Goal: Information Seeking & Learning: Learn about a topic

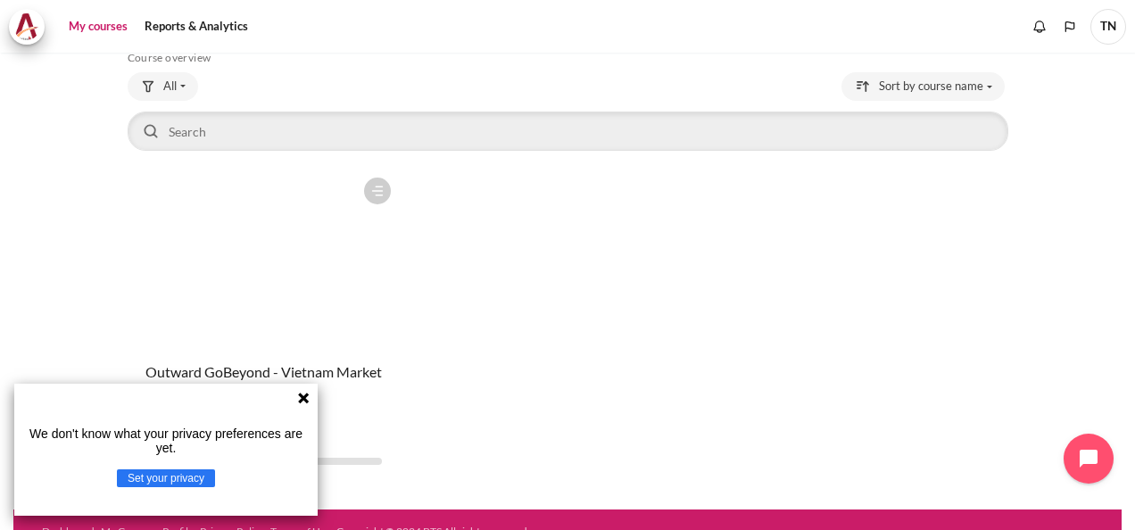
scroll to position [121, 0]
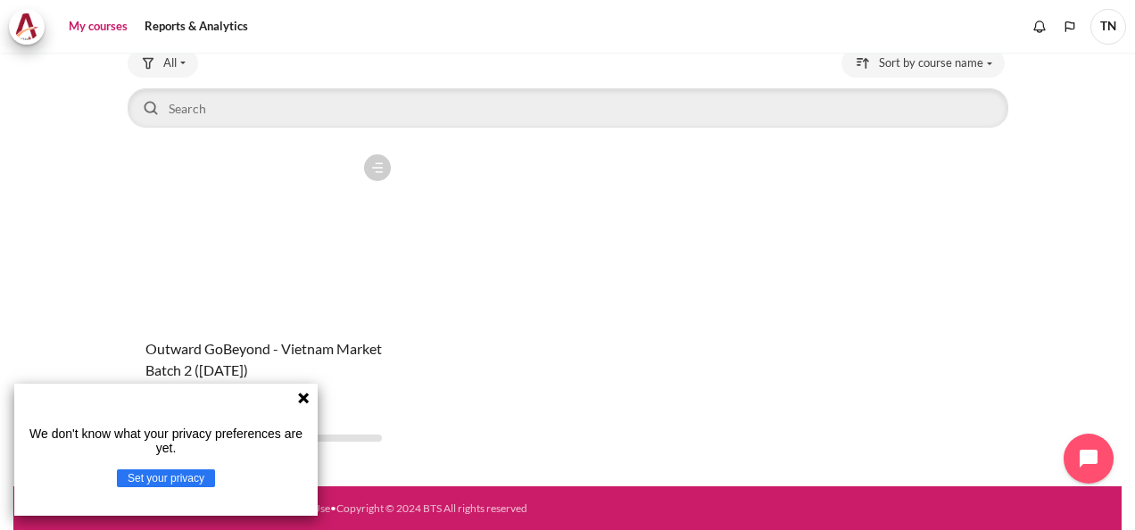
click at [303, 397] on icon at bounding box center [303, 398] width 11 height 11
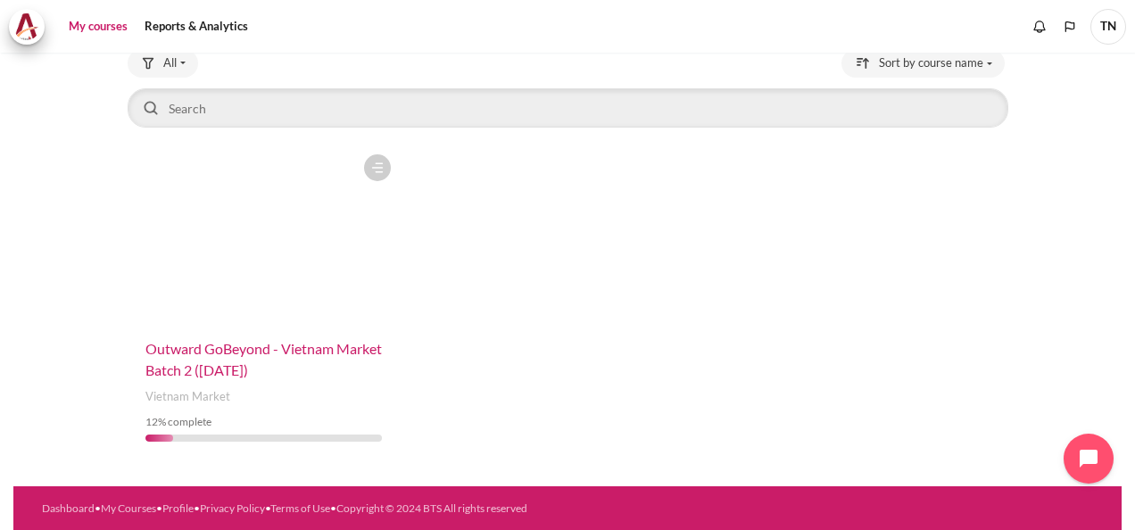
click at [289, 366] on span "Outward GoBeyond - Vietnam Market Batch 2 ([DATE])" at bounding box center [263, 359] width 236 height 38
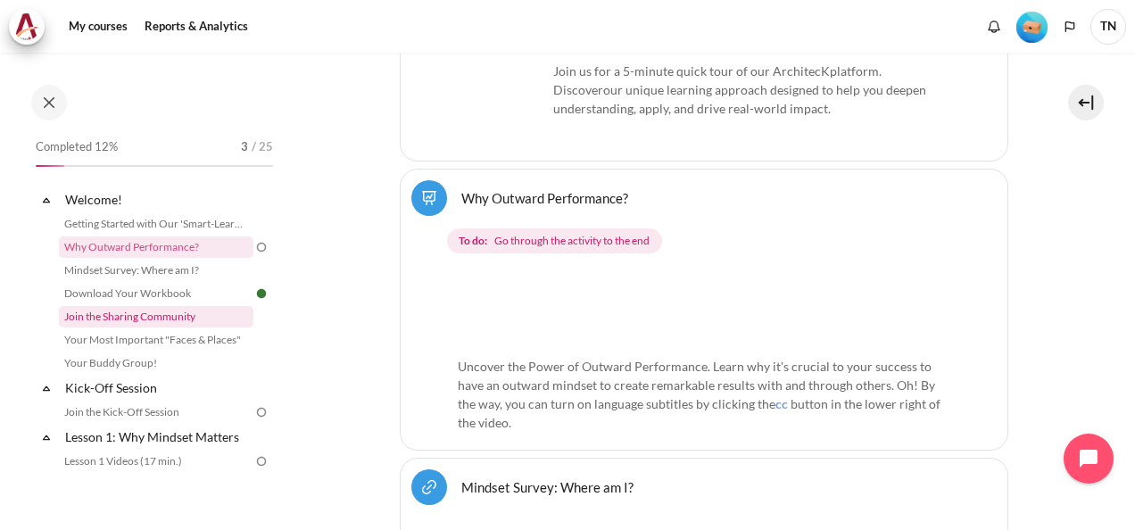
scroll to position [89, 0]
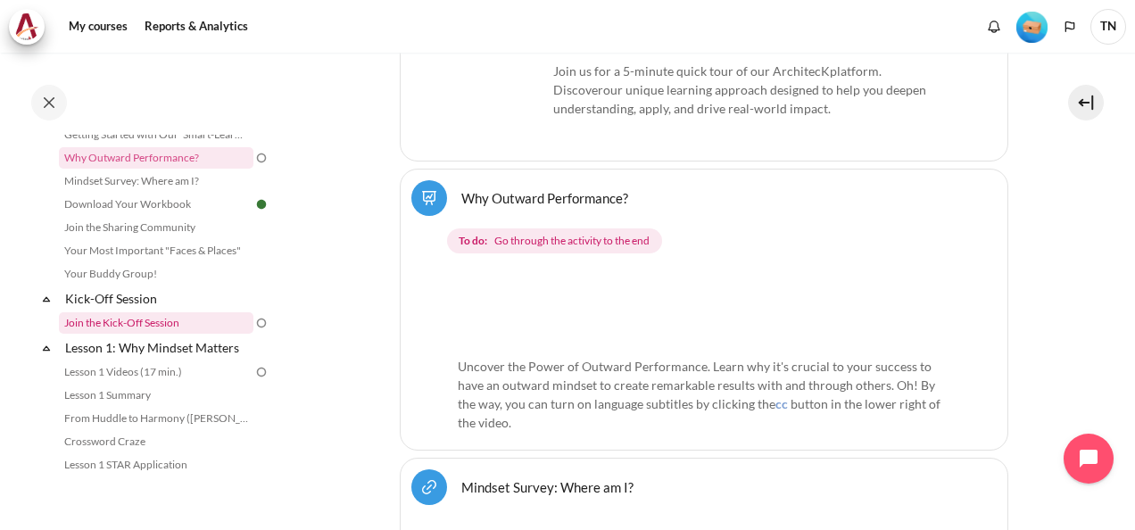
click at [191, 319] on link "Join the Kick-Off Session" at bounding box center [156, 322] width 195 height 21
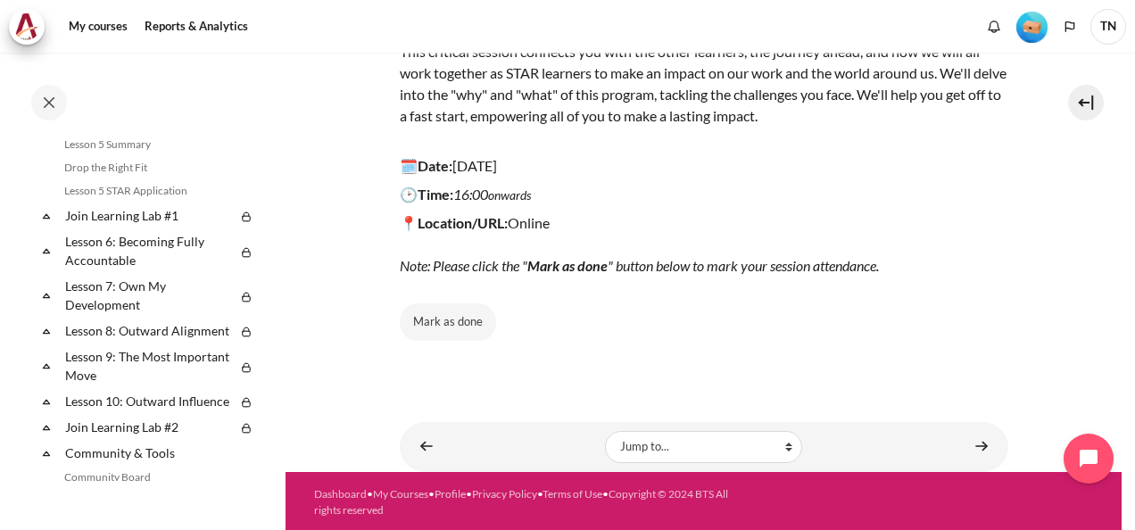
scroll to position [908, 0]
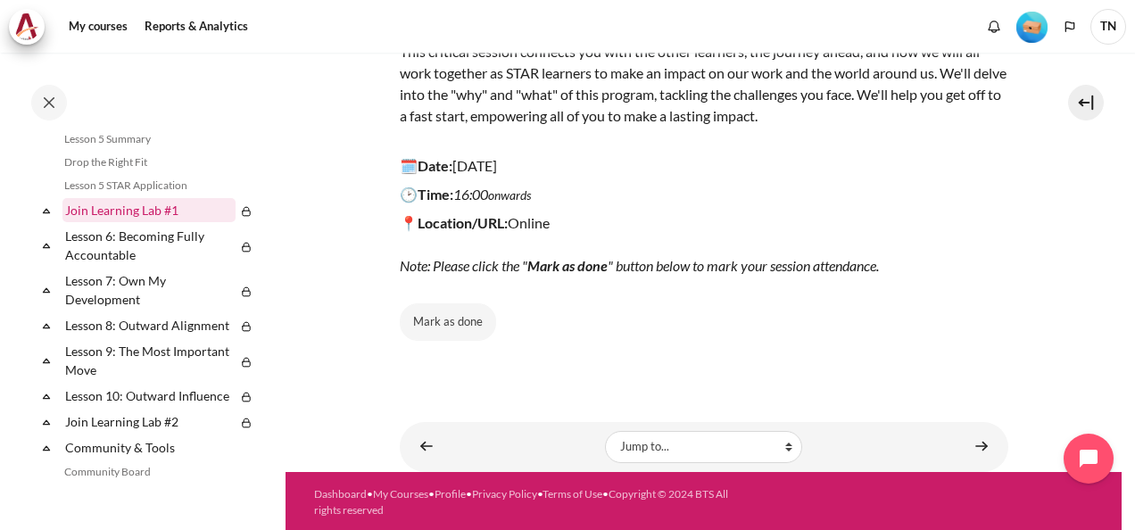
click at [139, 222] on link "Join Learning Lab #1" at bounding box center [148, 210] width 173 height 24
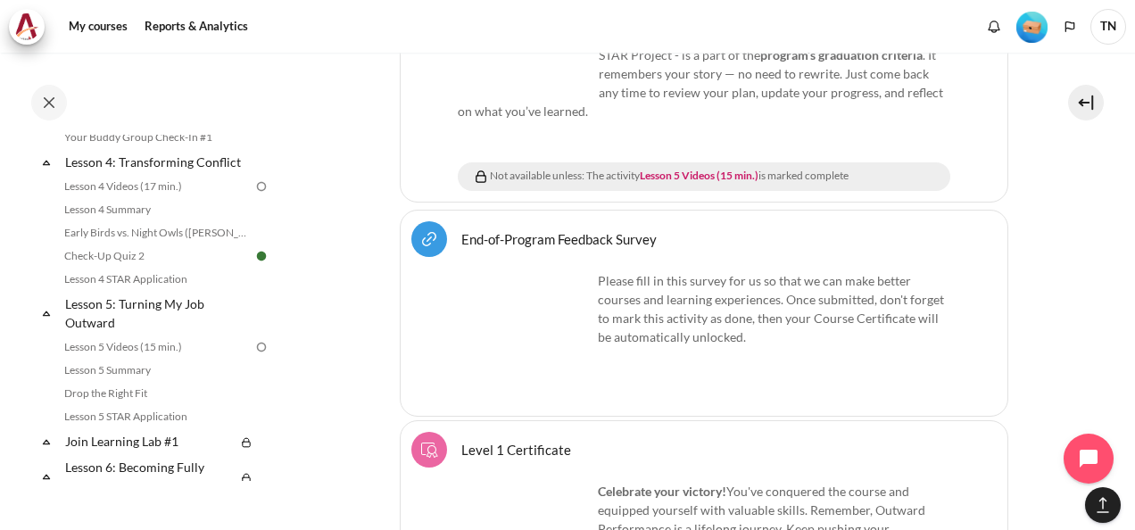
scroll to position [675, 0]
click at [253, 358] on img at bounding box center [261, 350] width 16 height 16
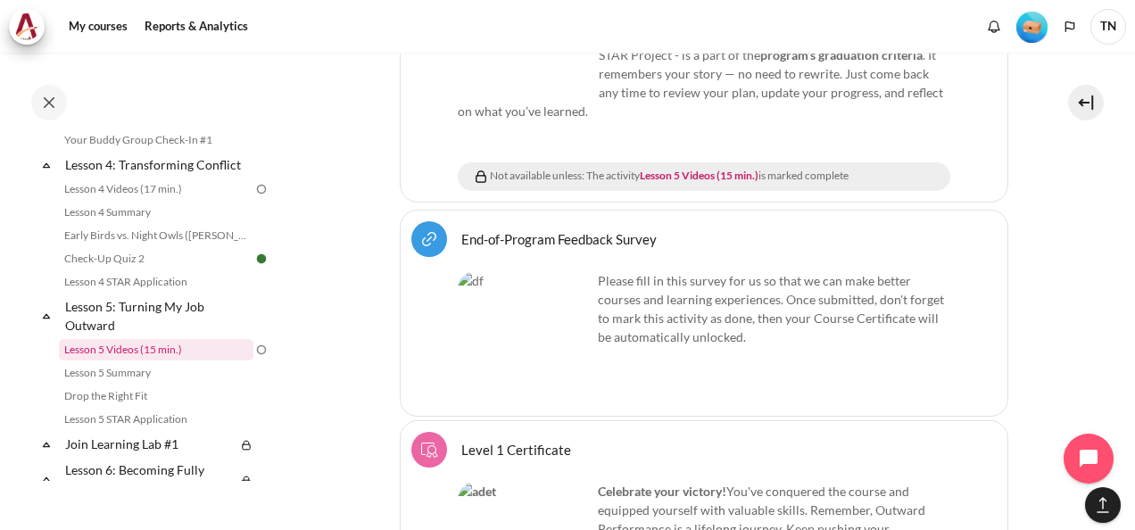
click at [156, 361] on link "Lesson 5 Videos (15 min.)" at bounding box center [156, 349] width 195 height 21
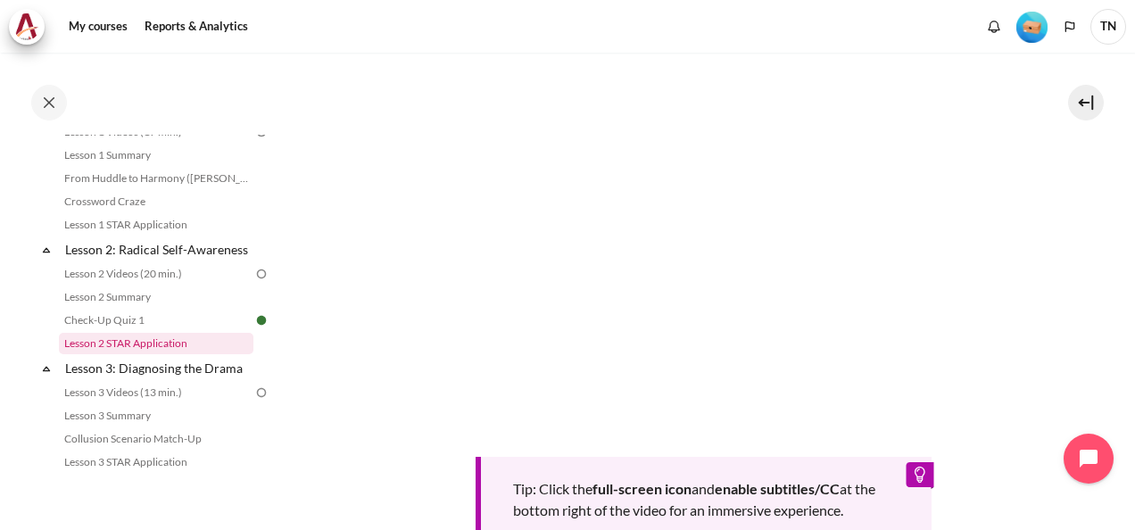
scroll to position [289, 0]
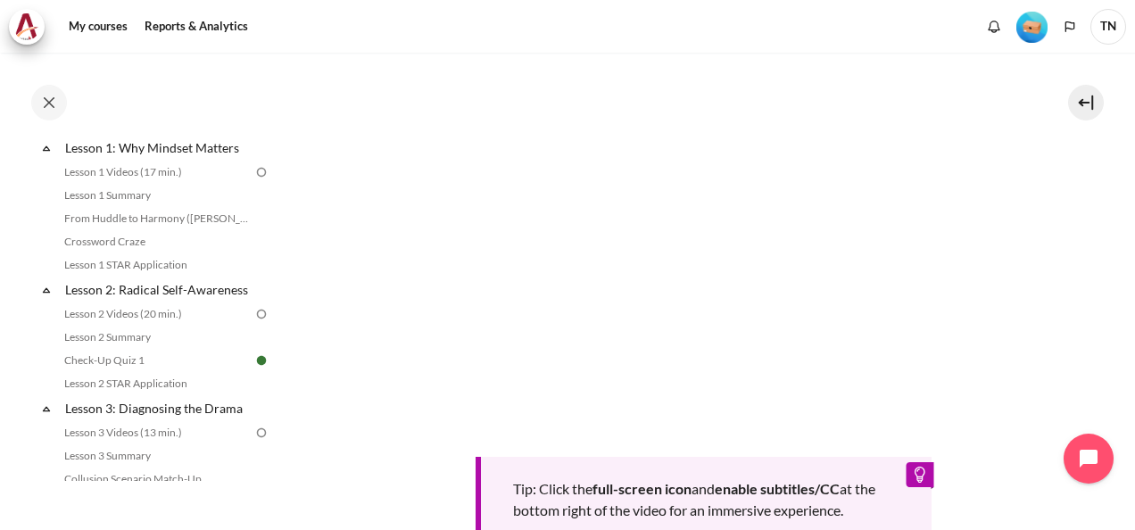
click at [346, 366] on section "My courses OPO VN B2 Lesson 5: Turning My Job Outward Lesson 5 Videos (15 min.)…" at bounding box center [704, 194] width 836 height 1176
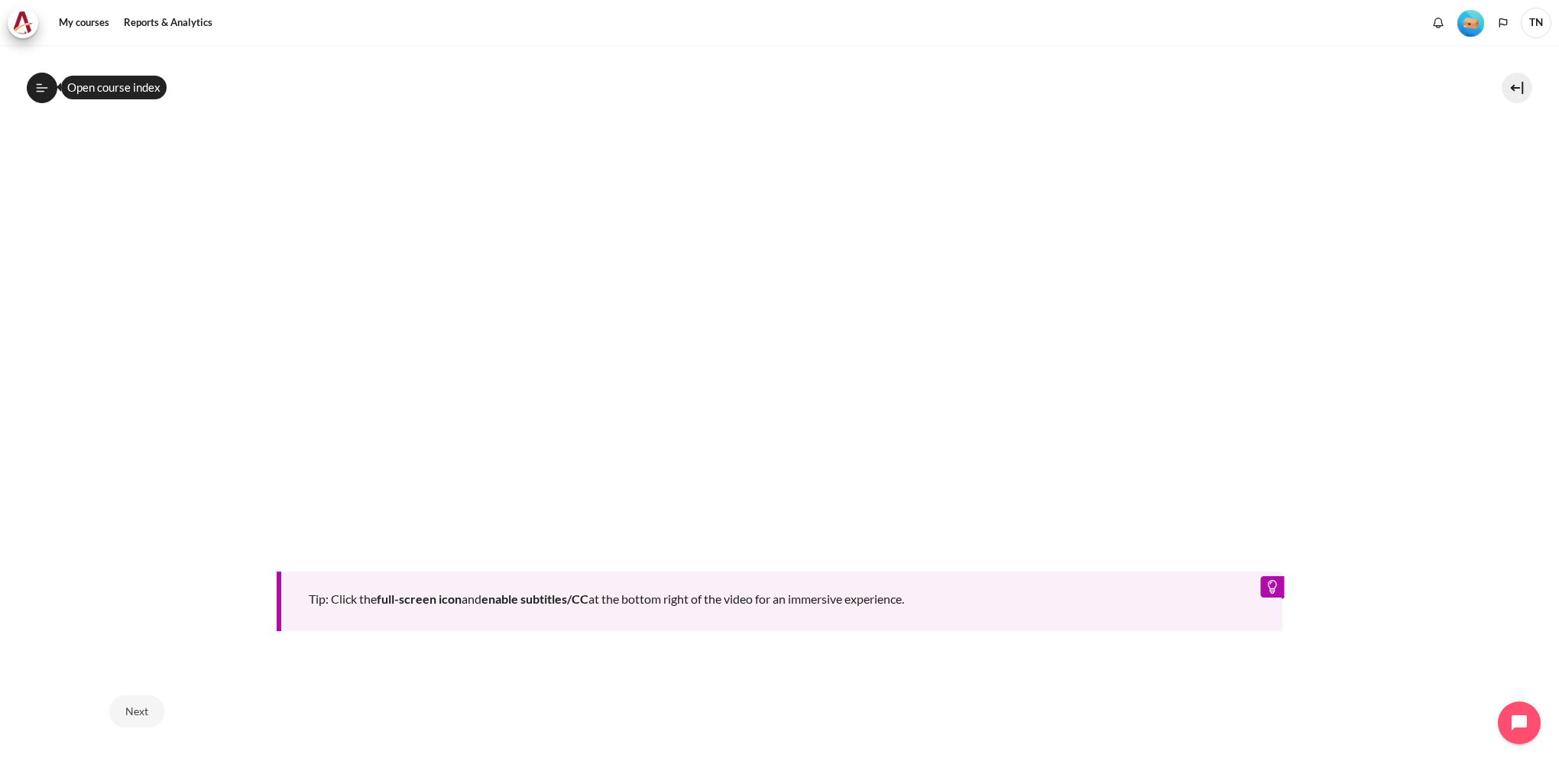
scroll to position [715, 0]
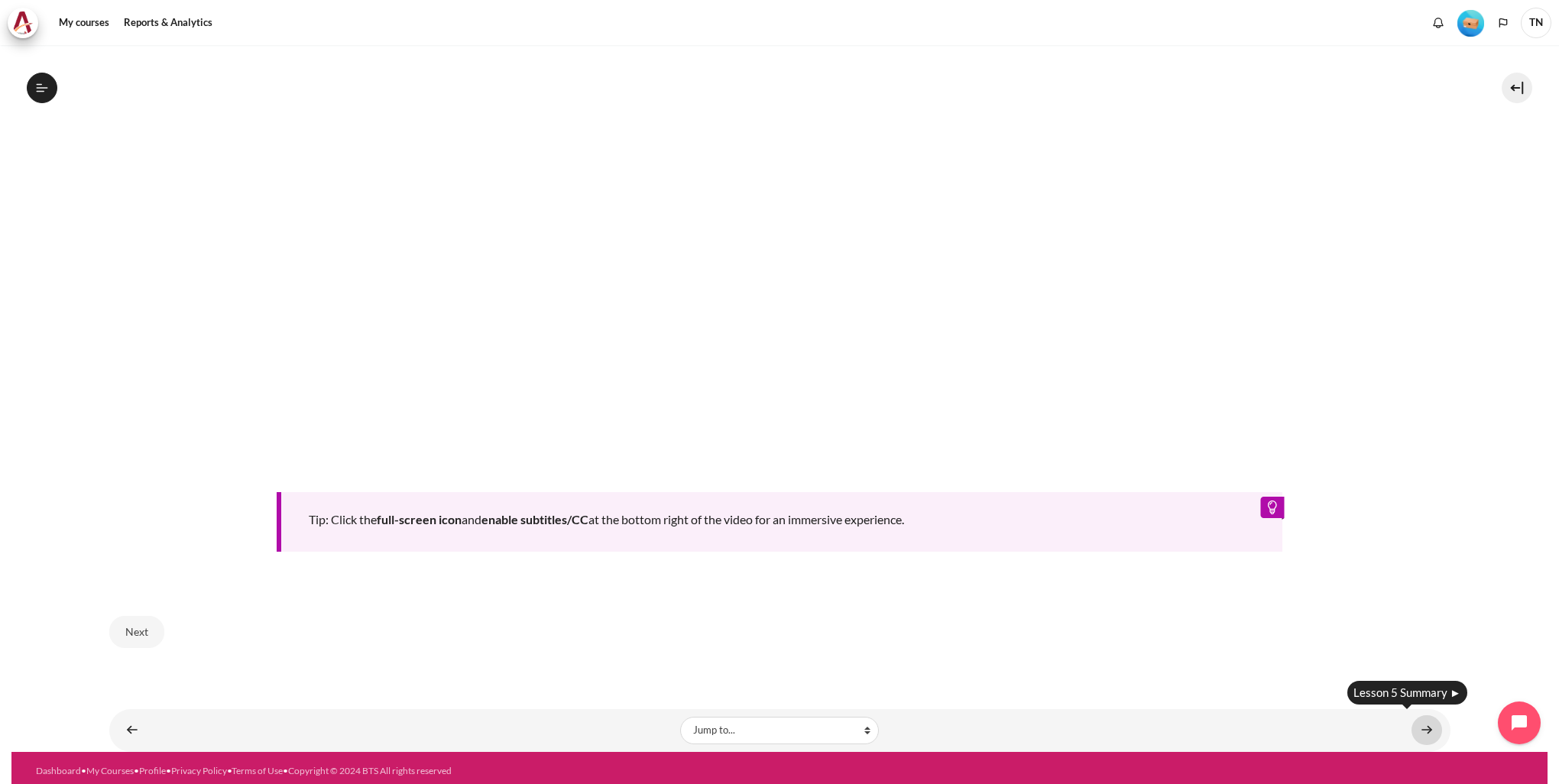
click at [971, 453] on link "Content" at bounding box center [1426, 729] width 31 height 30
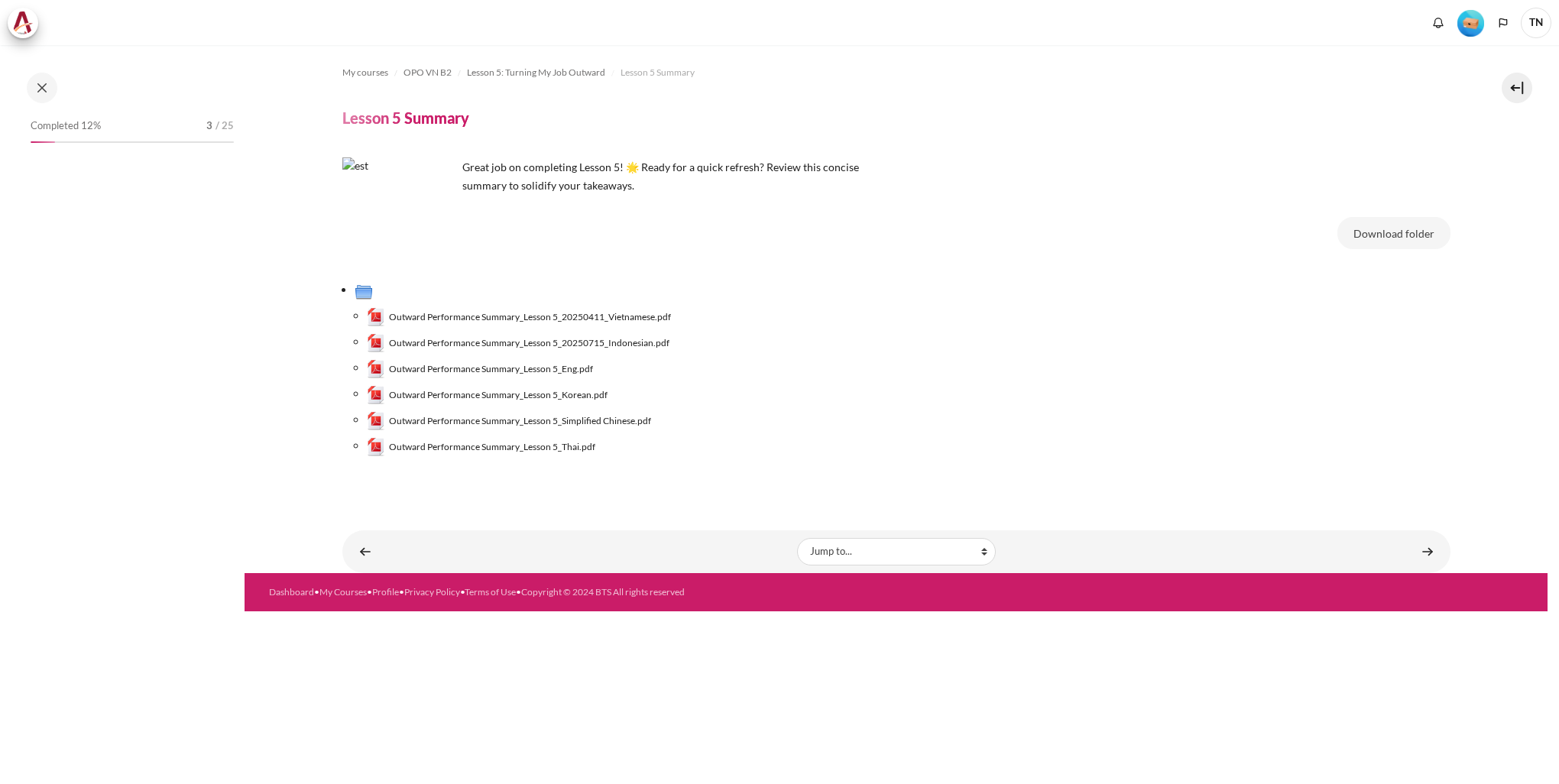
scroll to position [485, 0]
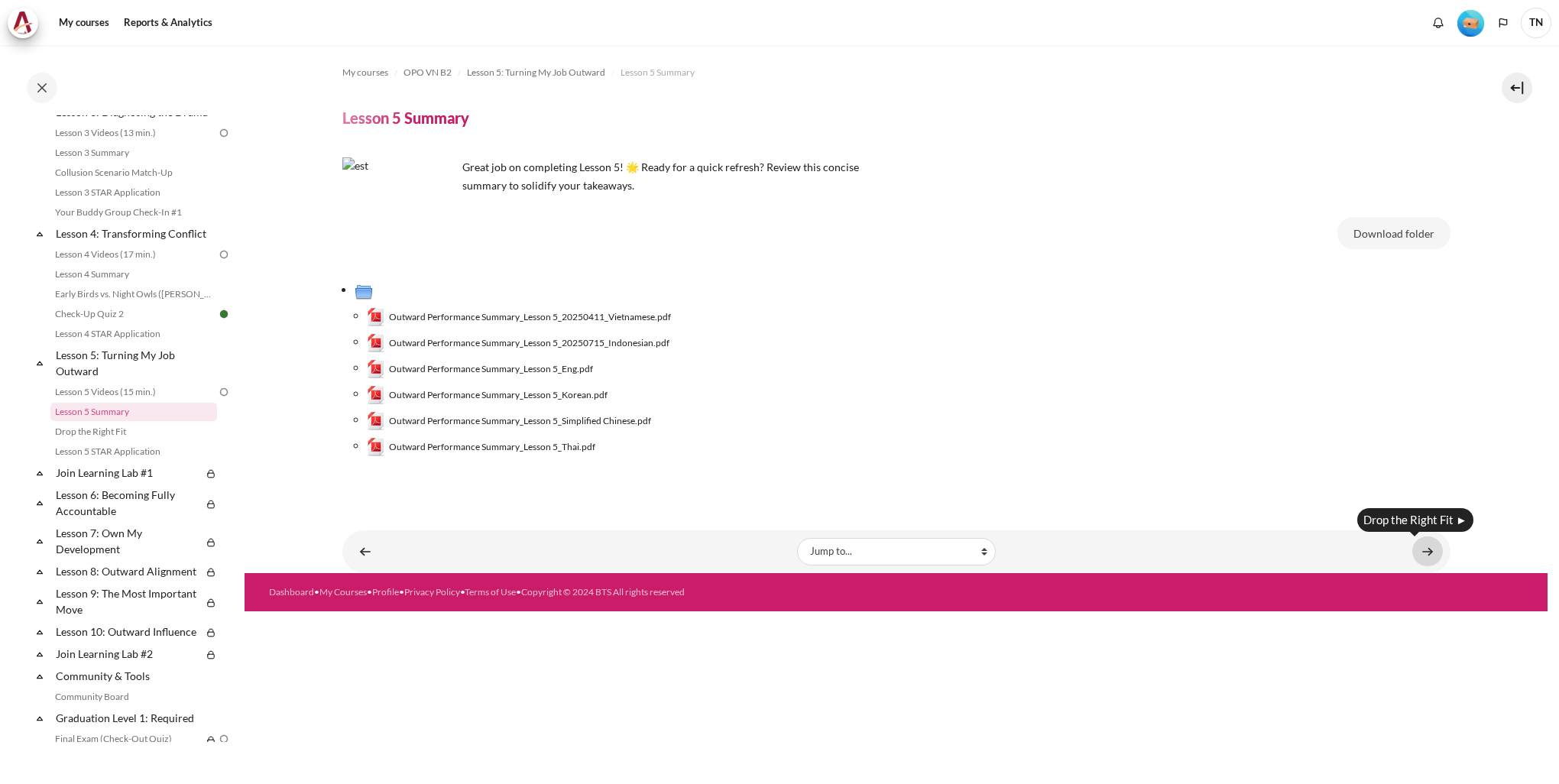
click at [1427, 555] on link "Content" at bounding box center [1427, 550] width 31 height 30
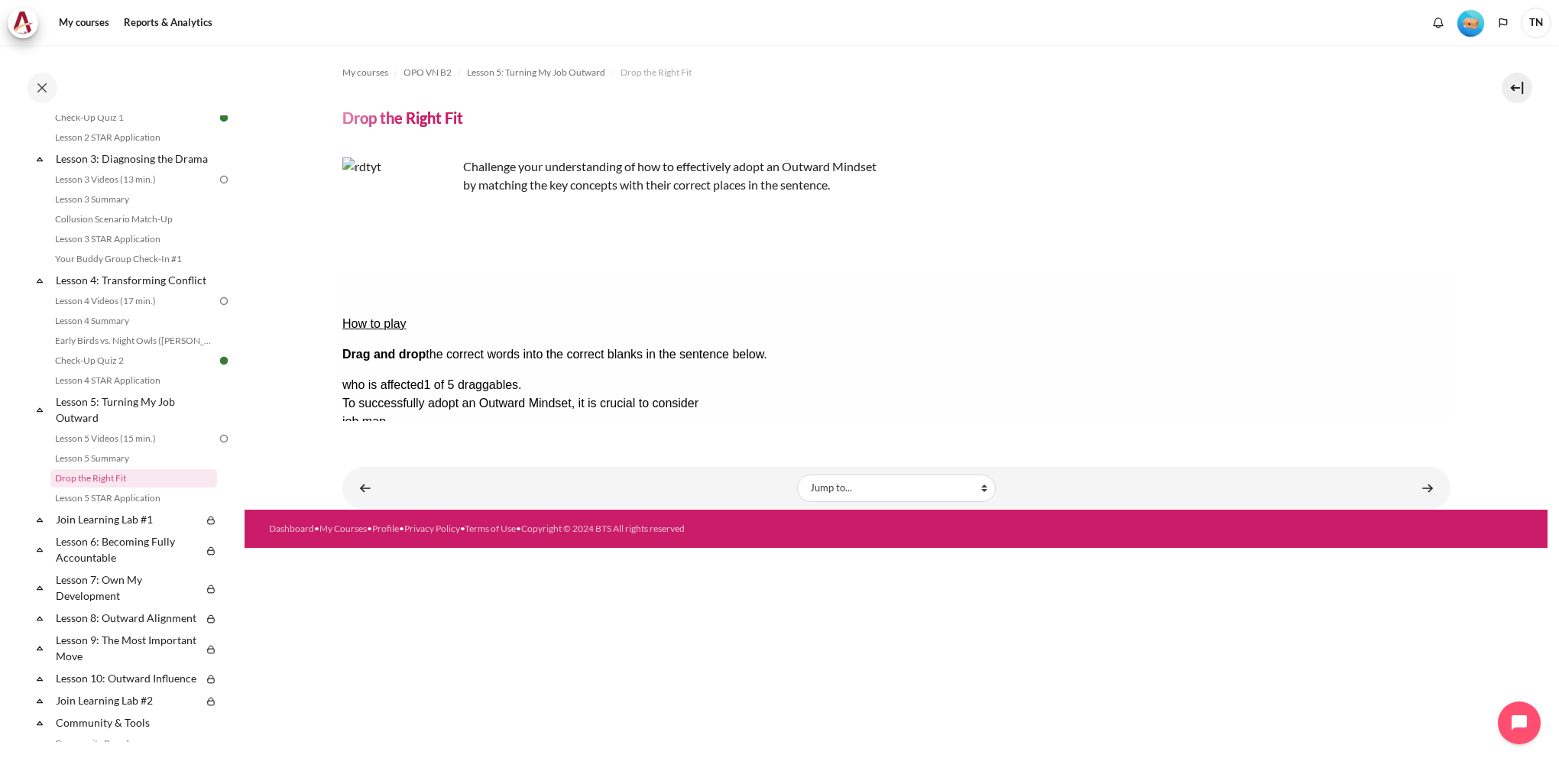
scroll to position [458, 0]
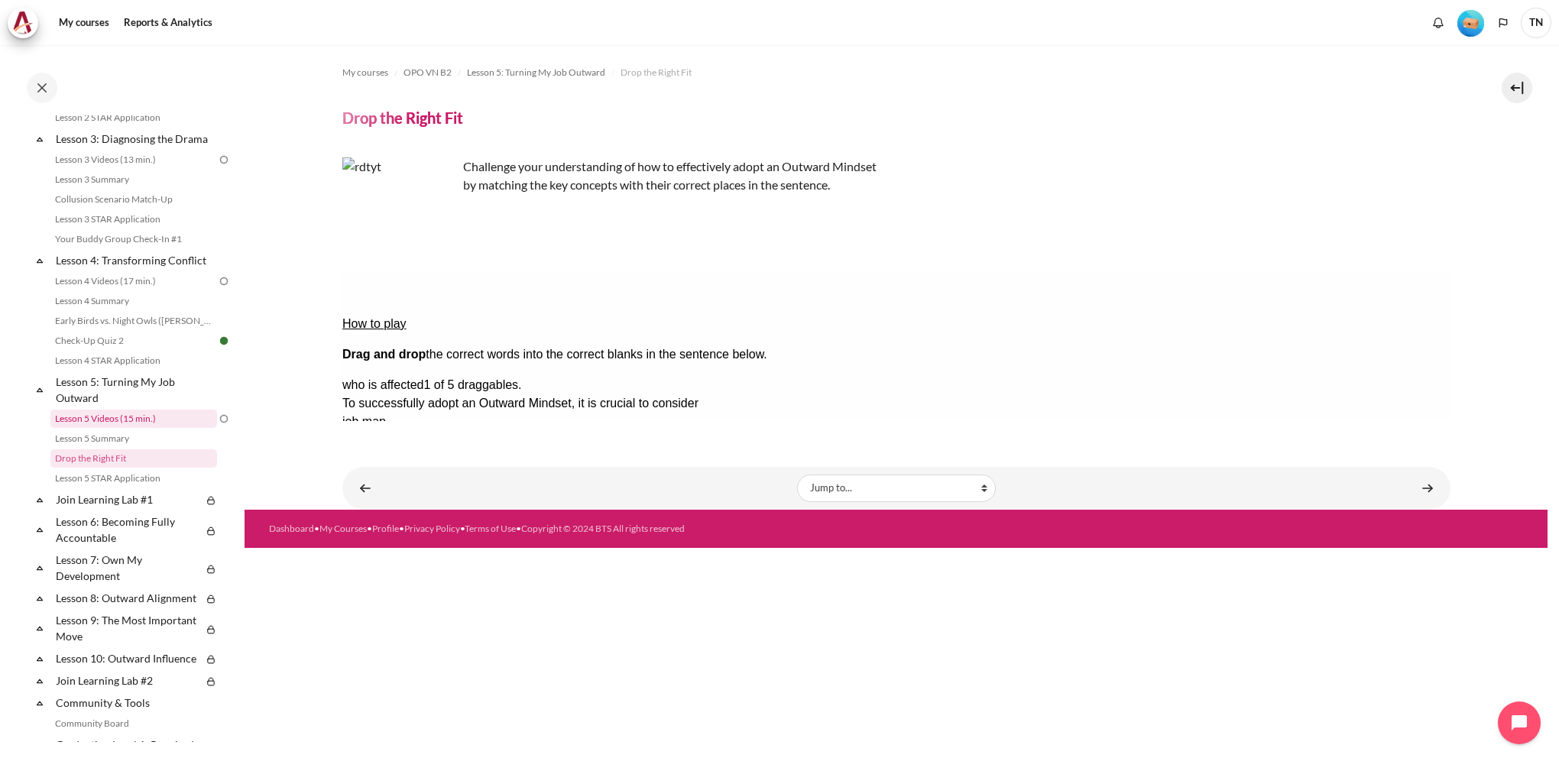
click at [158, 428] on link "Lesson 5 Videos (15 min.)" at bounding box center [134, 418] width 167 height 18
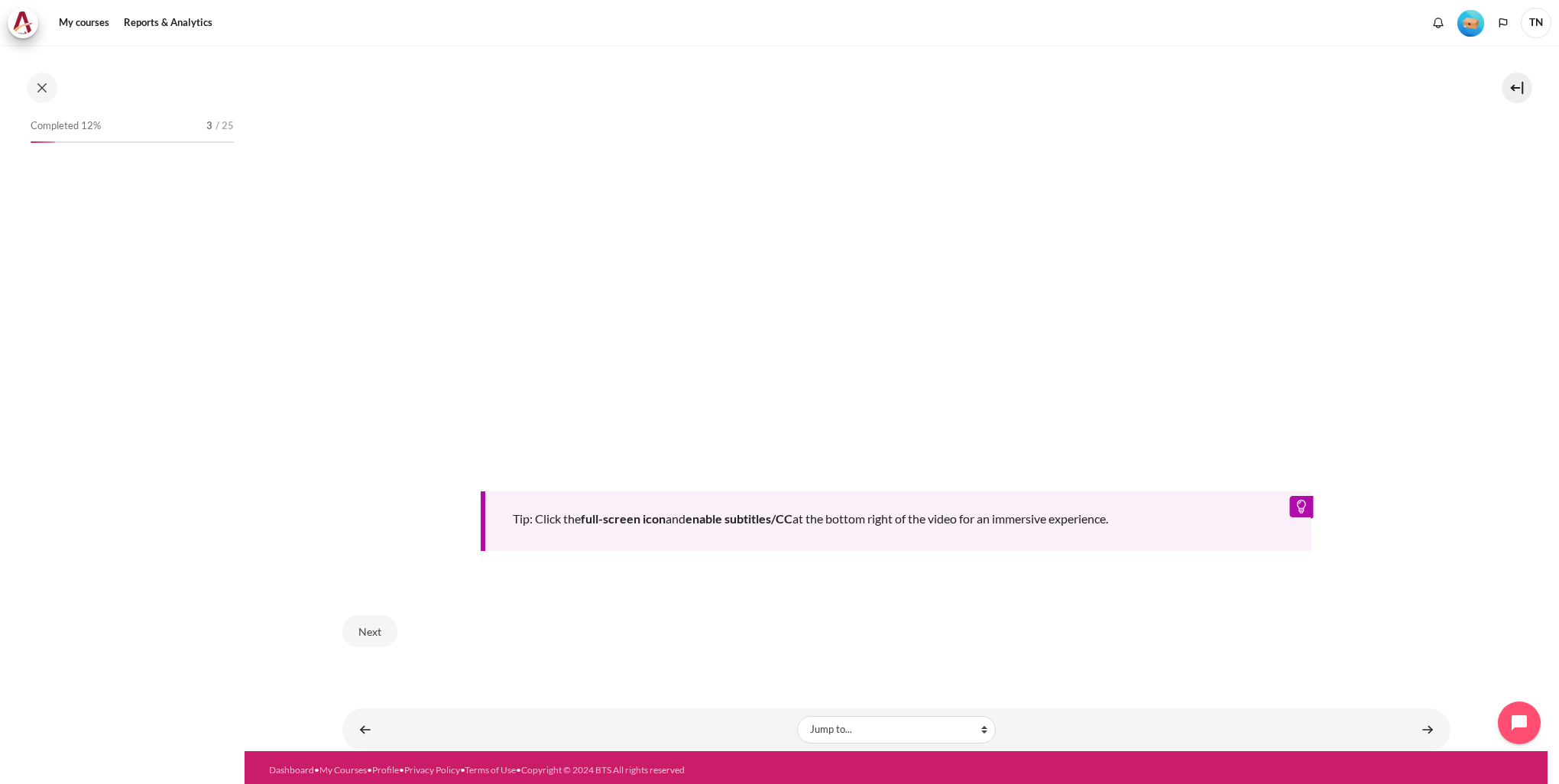
scroll to position [465, 0]
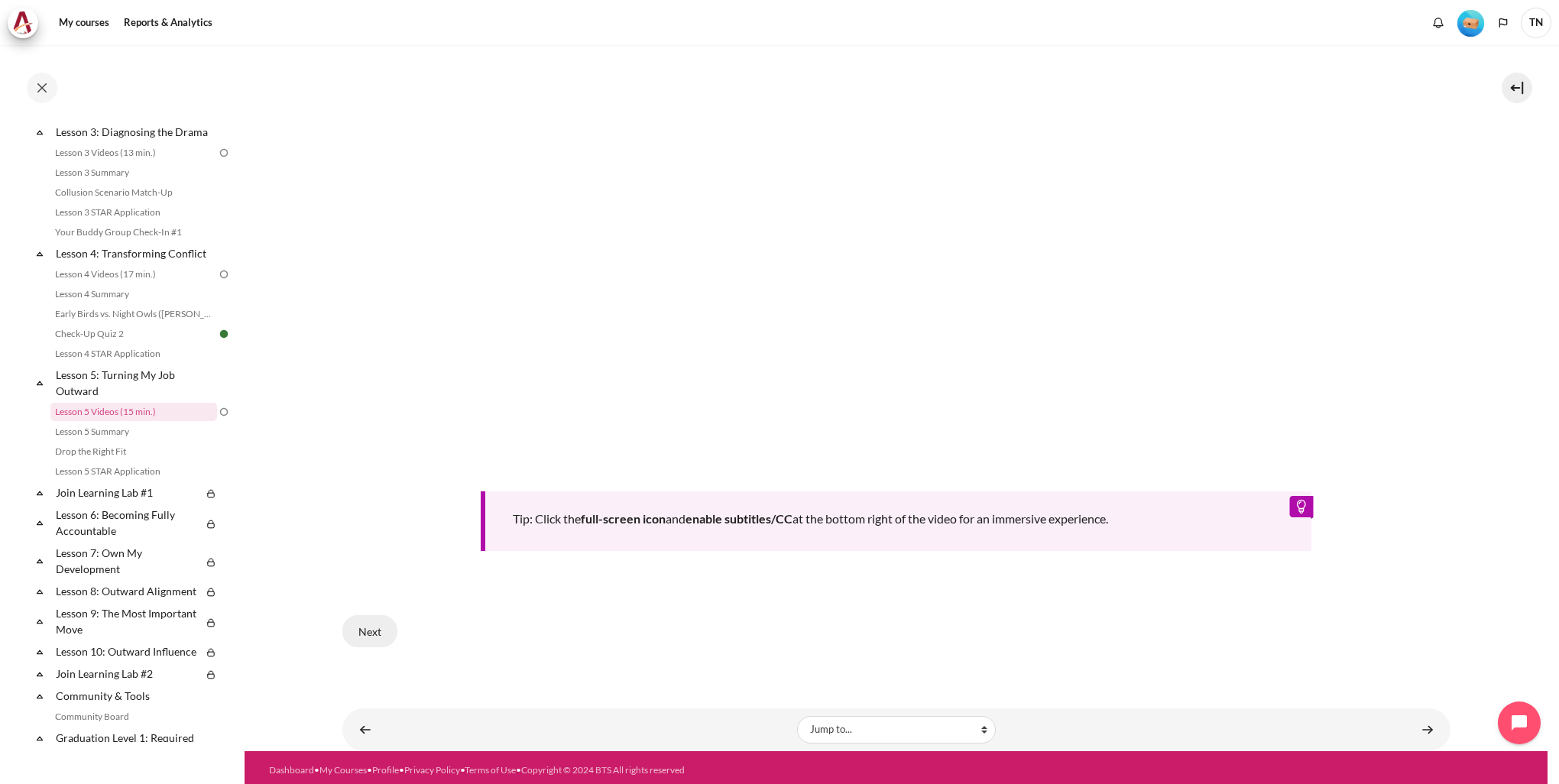
click at [361, 628] on button "Next" at bounding box center [370, 630] width 55 height 32
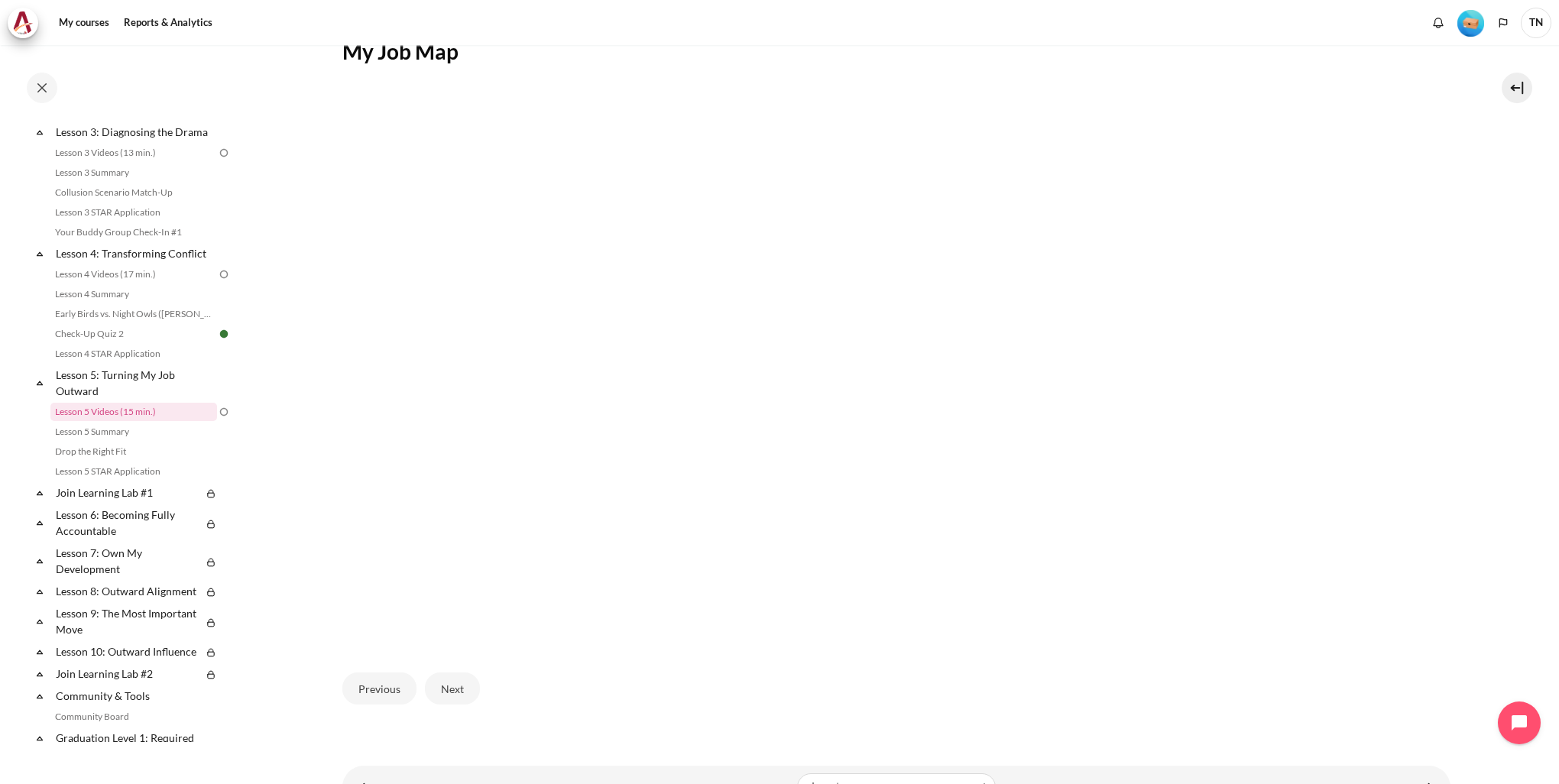
scroll to position [358, 0]
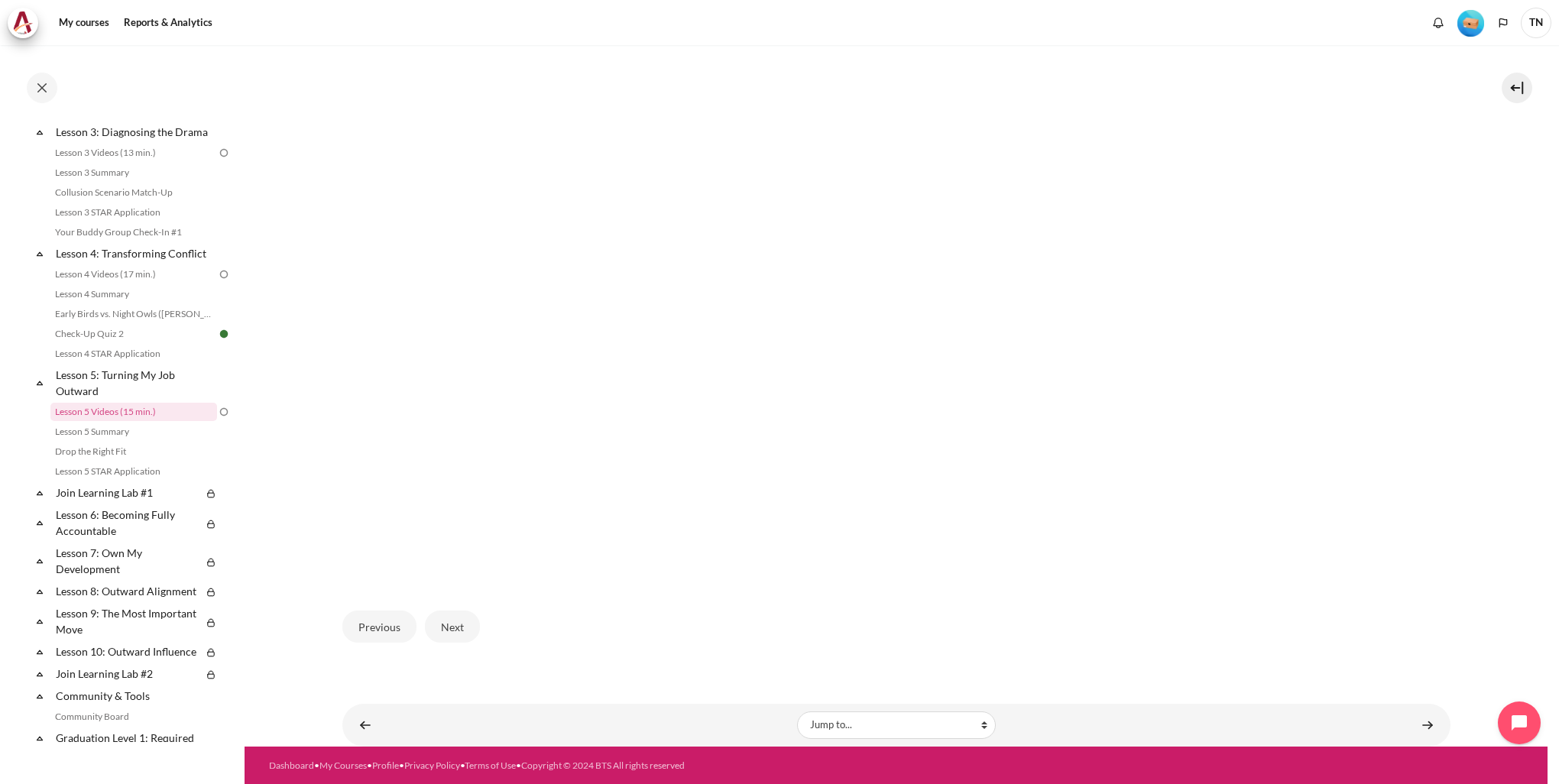
click at [721, 487] on img "Content" at bounding box center [896, 306] width 978 height 550
click at [736, 481] on img "Content" at bounding box center [896, 306] width 978 height 550
click at [449, 627] on button "Next" at bounding box center [452, 626] width 55 height 32
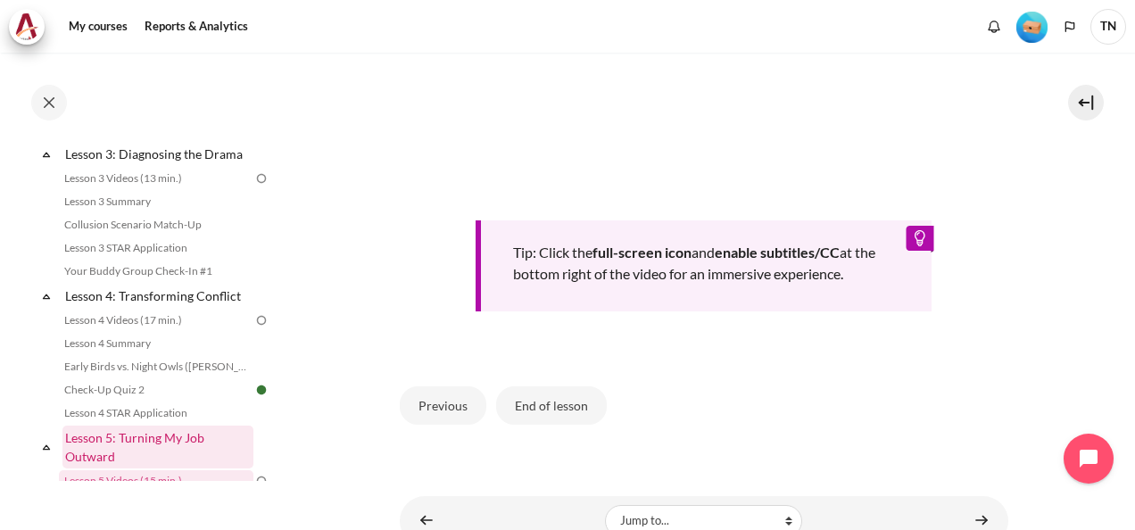
scroll to position [400, 0]
